Goal: Find specific page/section: Find specific page/section

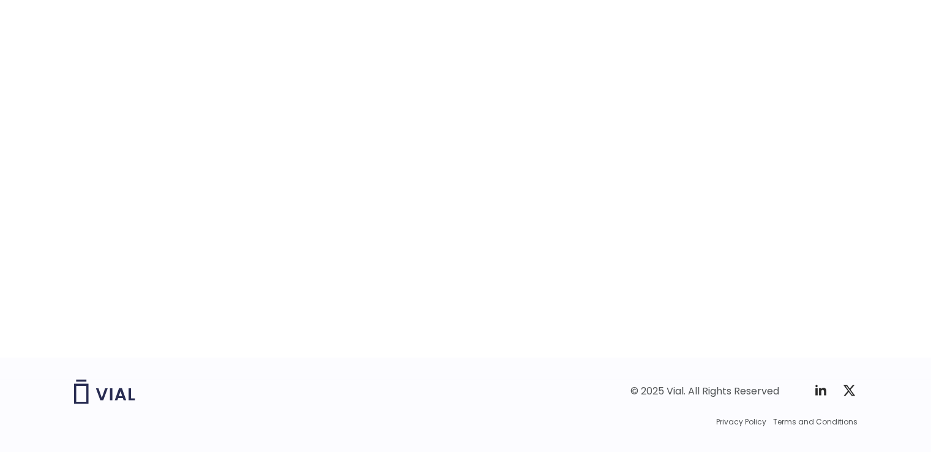
scroll to position [1947, 0]
